Goal: Task Accomplishment & Management: Complete application form

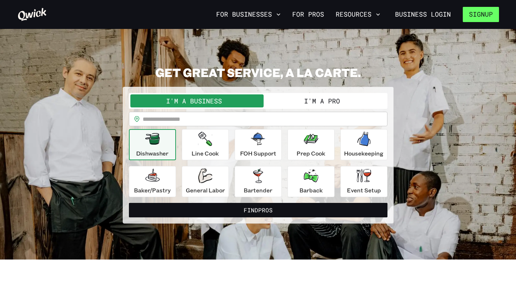
click at [485, 19] on button "Signup" at bounding box center [481, 14] width 36 height 15
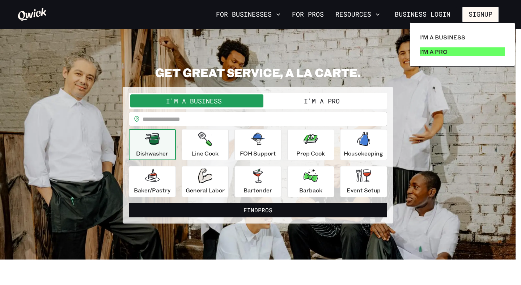
click at [439, 53] on p "I'm a Pro" at bounding box center [434, 51] width 28 height 9
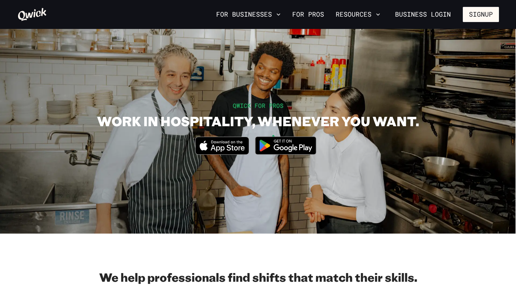
click at [228, 151] on icon "Download on the App Store" at bounding box center [222, 145] width 53 height 17
click at [479, 11] on button "Signup" at bounding box center [481, 14] width 36 height 15
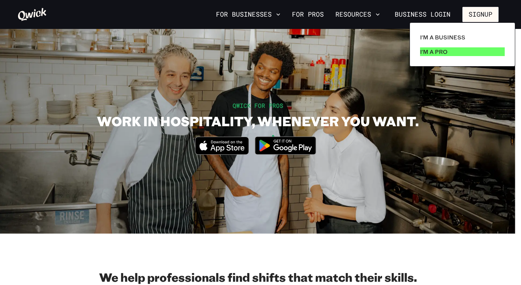
click at [437, 52] on p "I'm a Pro" at bounding box center [434, 51] width 28 height 9
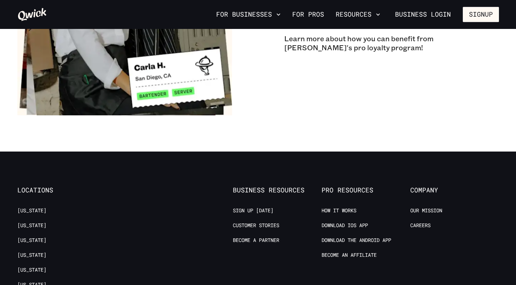
scroll to position [1289, 0]
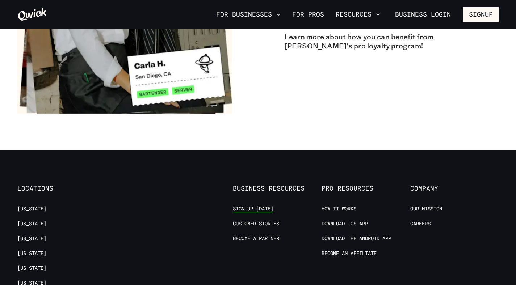
click at [252, 213] on link "Sign up [DATE]" at bounding box center [253, 209] width 41 height 7
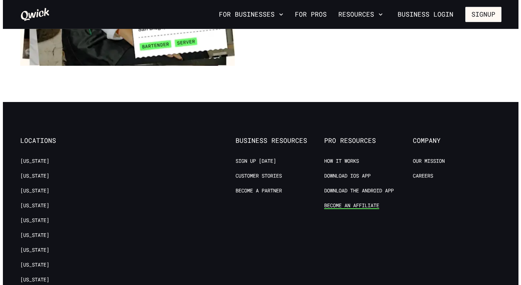
scroll to position [1237, 0]
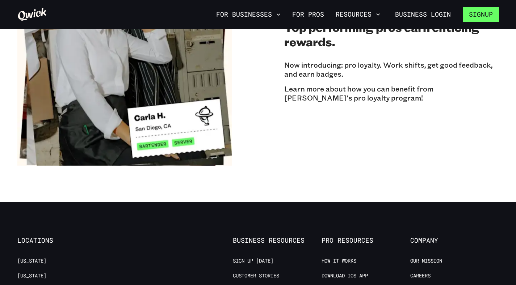
click at [474, 17] on button "Signup" at bounding box center [481, 14] width 36 height 15
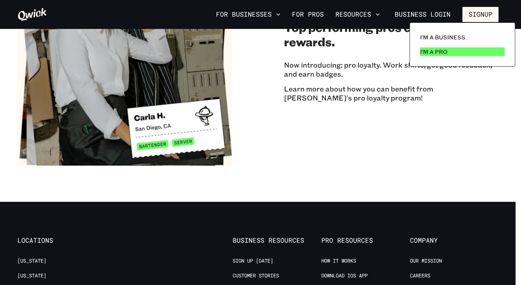
click at [432, 55] on p "I'm a Pro" at bounding box center [434, 51] width 28 height 9
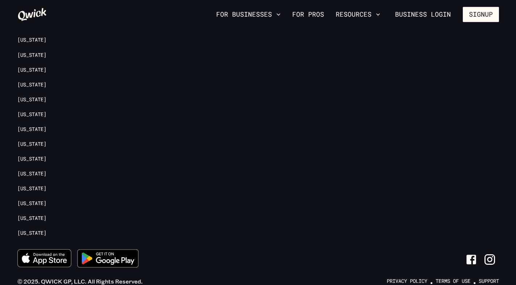
scroll to position [1706, 0]
